Goal: Task Accomplishment & Management: Use online tool/utility

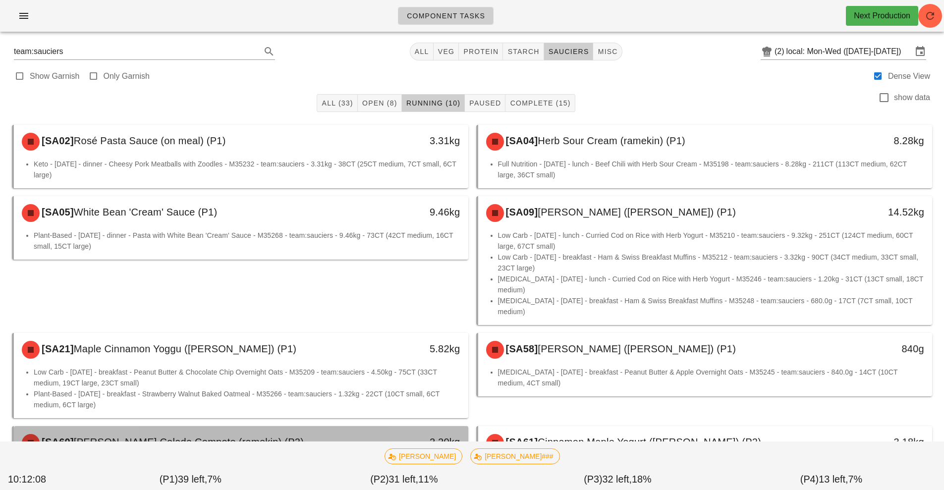
click at [374, 434] on div "2.20kg" at bounding box center [409, 442] width 101 height 16
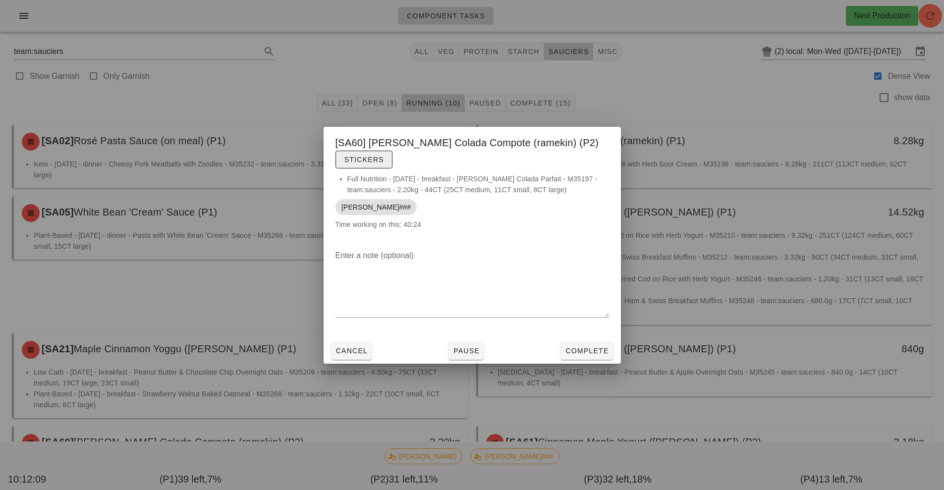
click at [384, 156] on span "Stickers" at bounding box center [364, 160] width 40 height 8
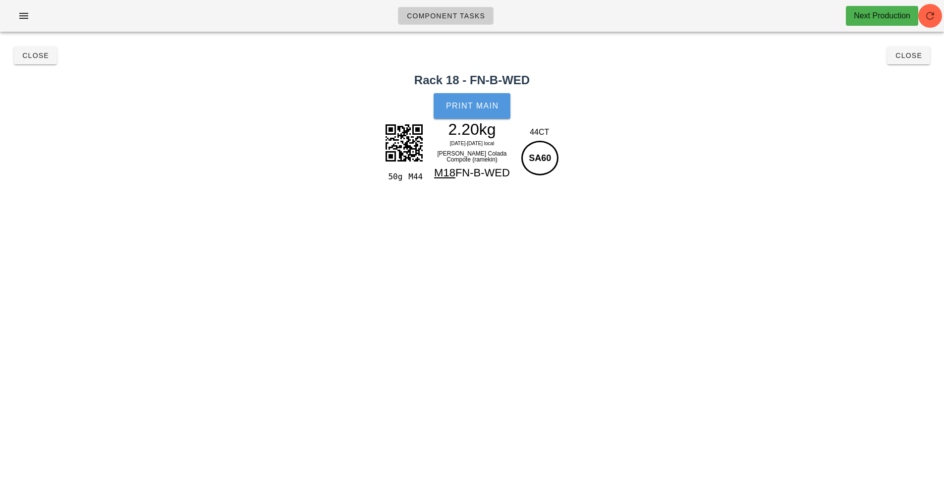
click at [471, 104] on span "Print Main" at bounding box center [471, 106] width 53 height 9
click at [43, 50] on button "Close" at bounding box center [35, 56] width 43 height 18
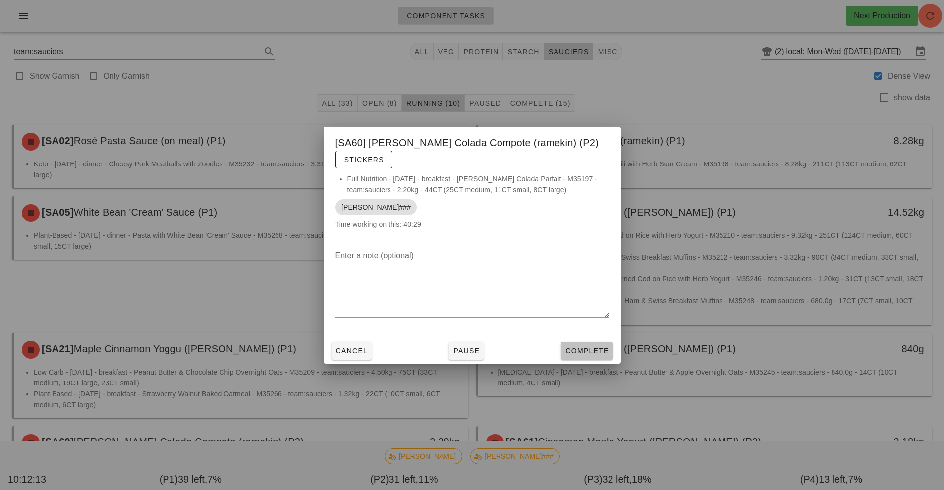
click at [577, 347] on span "Complete" at bounding box center [587, 351] width 44 height 8
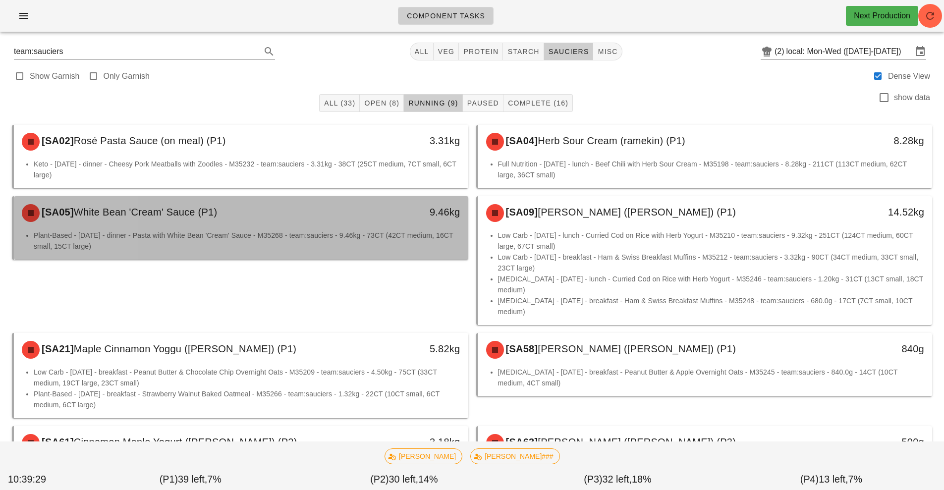
click at [338, 247] on li "Plant-Based - [DATE] - dinner - Pasta with White Bean 'Cream' Sauce - M35268 - …" at bounding box center [247, 241] width 426 height 22
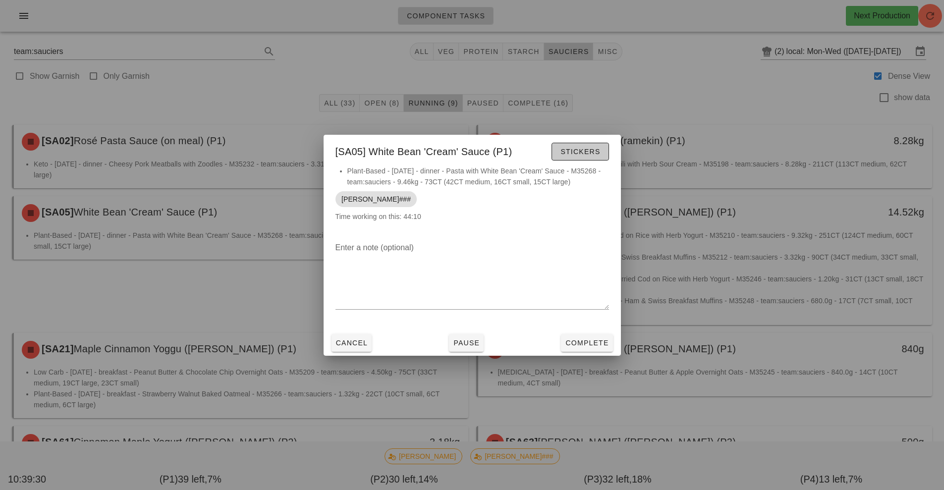
click at [576, 152] on span "Stickers" at bounding box center [580, 152] width 40 height 8
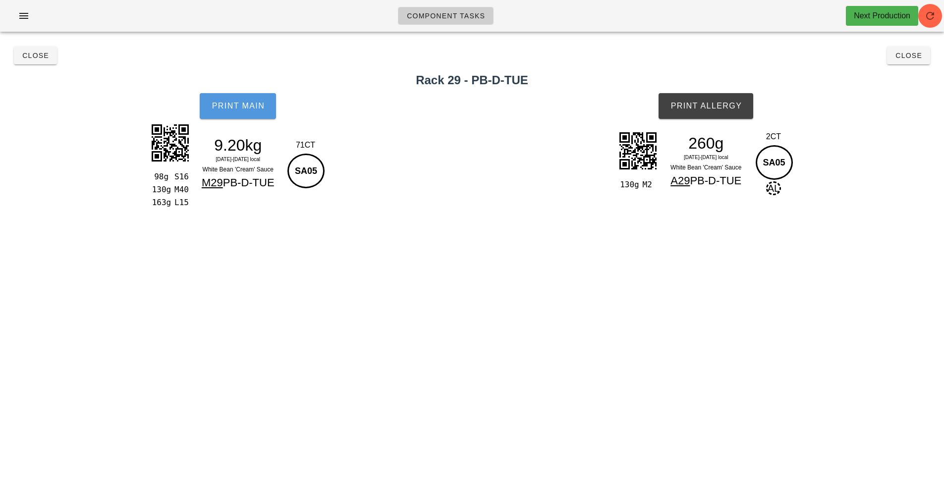
click at [225, 118] on button "Print Main" at bounding box center [238, 106] width 76 height 26
click at [697, 117] on button "Print Allergy" at bounding box center [705, 106] width 95 height 26
click at [28, 57] on span "Close" at bounding box center [35, 56] width 27 height 8
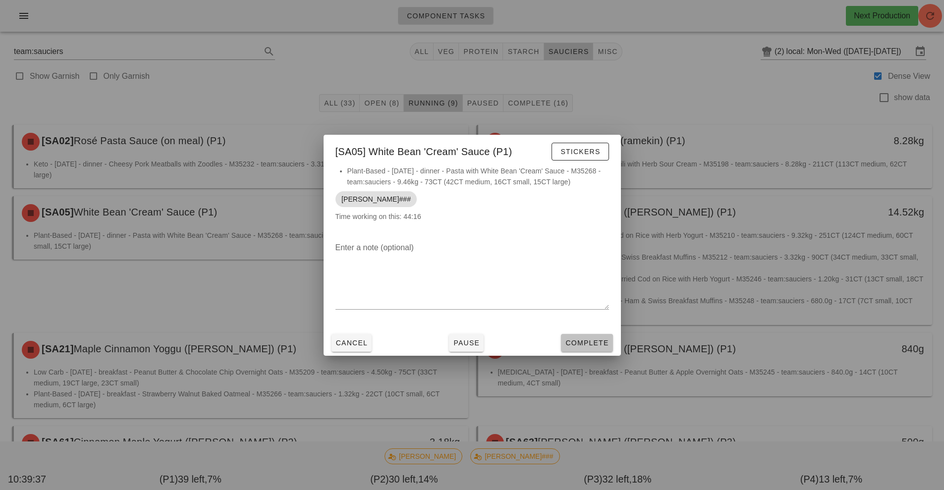
click at [572, 343] on span "Complete" at bounding box center [587, 343] width 44 height 8
